Goal: Transaction & Acquisition: Purchase product/service

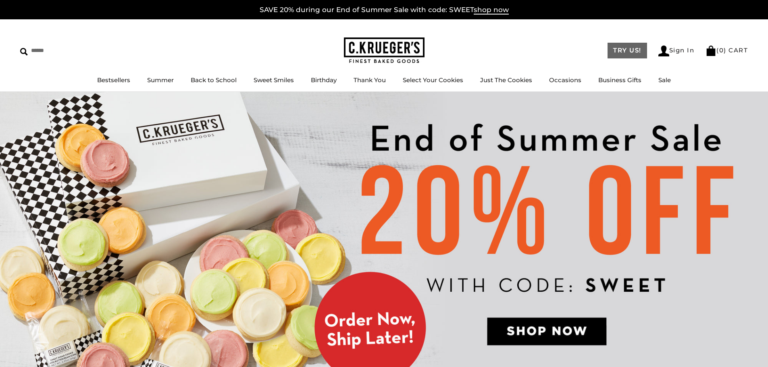
click at [626, 52] on link "TRY US!" at bounding box center [626, 51] width 39 height 16
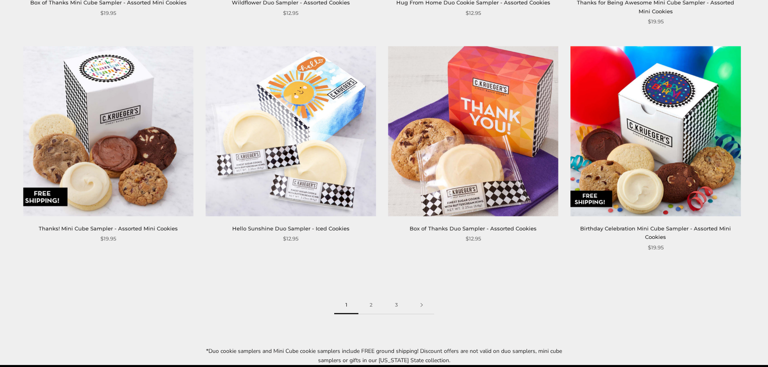
scroll to position [1209, 0]
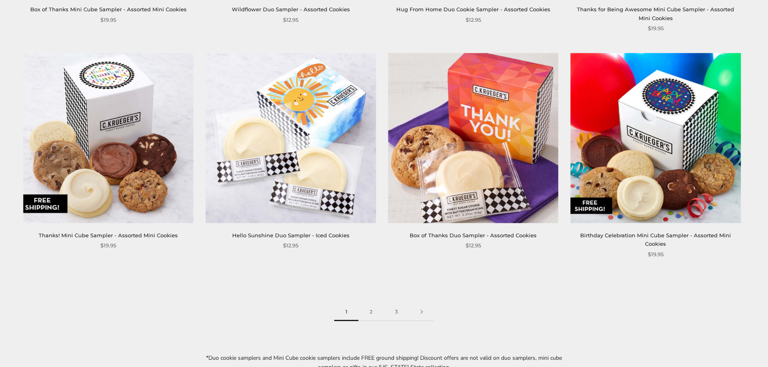
click at [704, 152] on img at bounding box center [655, 138] width 170 height 170
